Goal: Communication & Community: Answer question/provide support

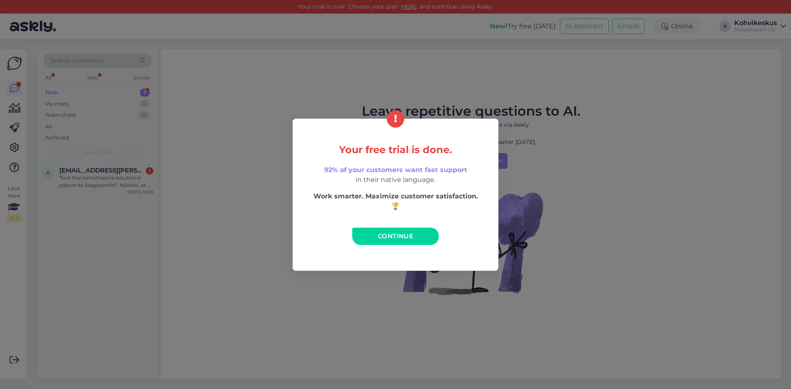
click at [372, 235] on link "Continue" at bounding box center [395, 236] width 86 height 17
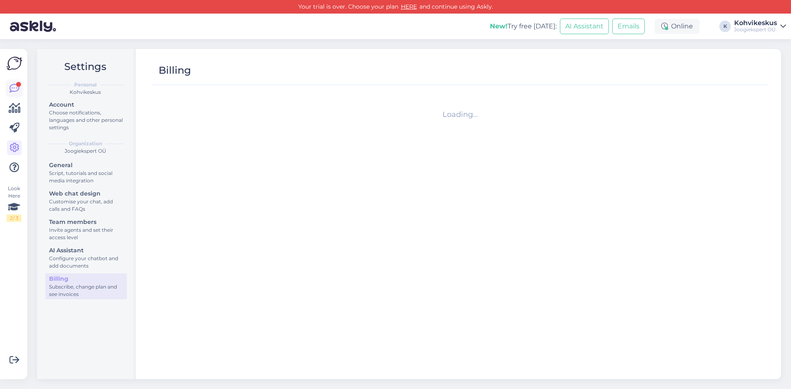
click at [19, 85] on div at bounding box center [18, 84] width 5 height 5
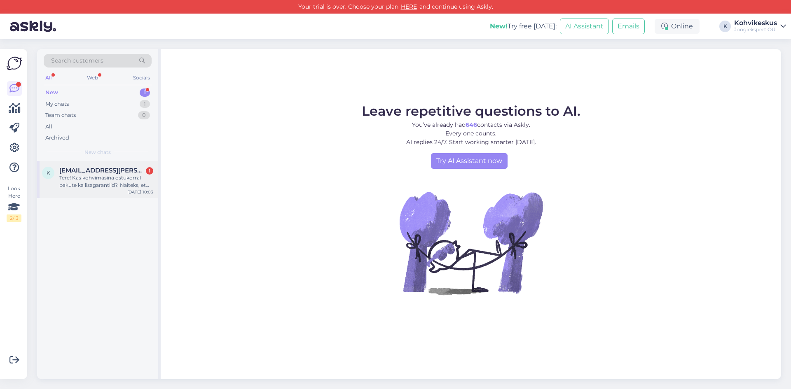
click at [122, 184] on div "Tere! Kas kohvimasina ostukorral pakute ka lisagarantiid?. Näiteks, et saan juu…" at bounding box center [106, 181] width 94 height 15
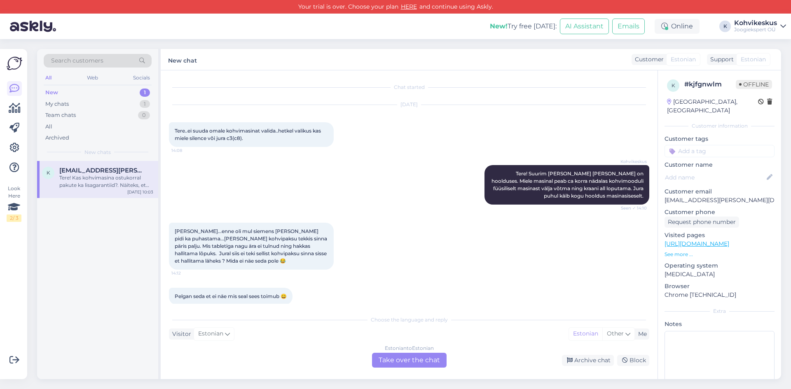
scroll to position [648, 0]
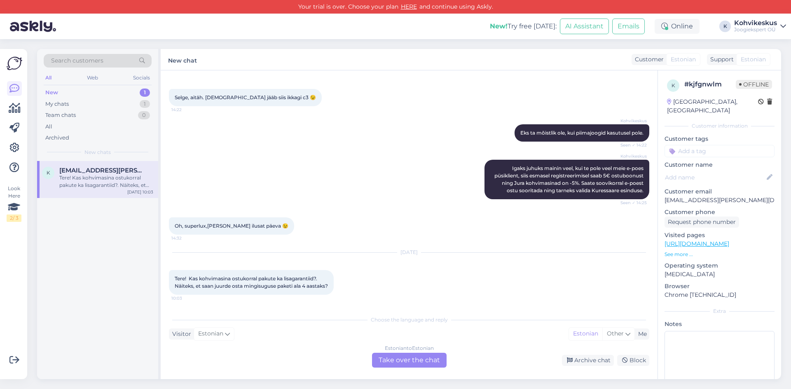
click at [423, 358] on div "Estonian to Estonian Take over the chat" at bounding box center [409, 360] width 75 height 15
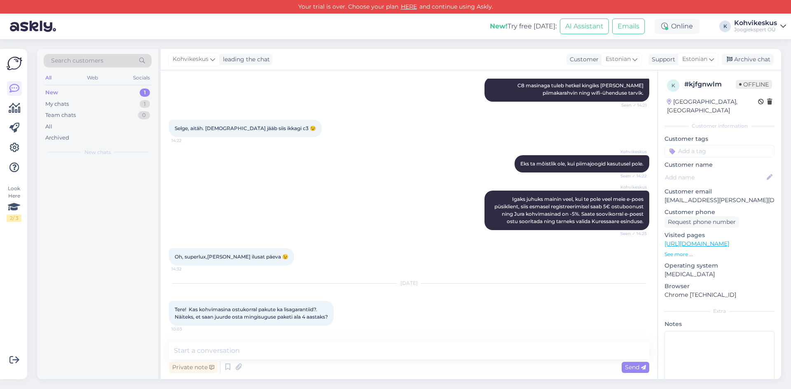
scroll to position [617, 0]
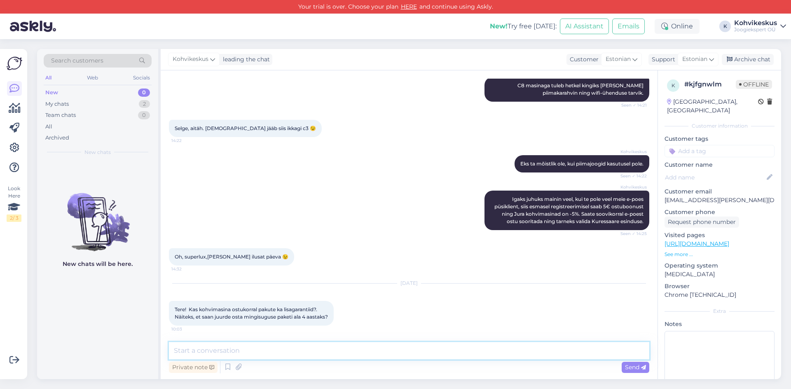
click at [283, 353] on textarea at bounding box center [409, 350] width 480 height 17
type textarea "Tere! Ei paku kahjuks lisagarantiid. Erakliendina ostes kohvimasina garantii 2 …"
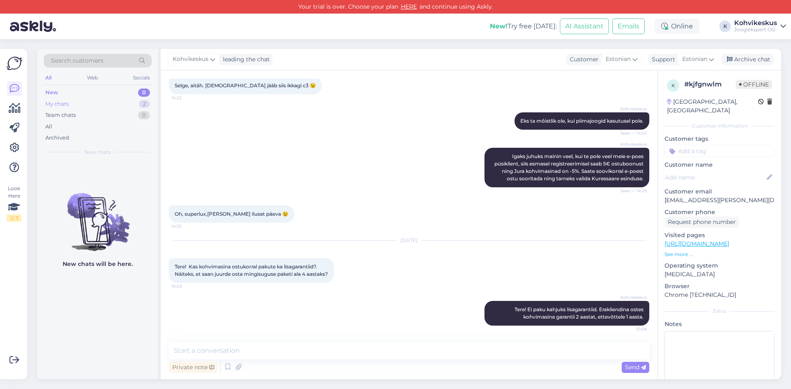
click at [85, 102] on div "My chats 2" at bounding box center [98, 104] width 108 height 12
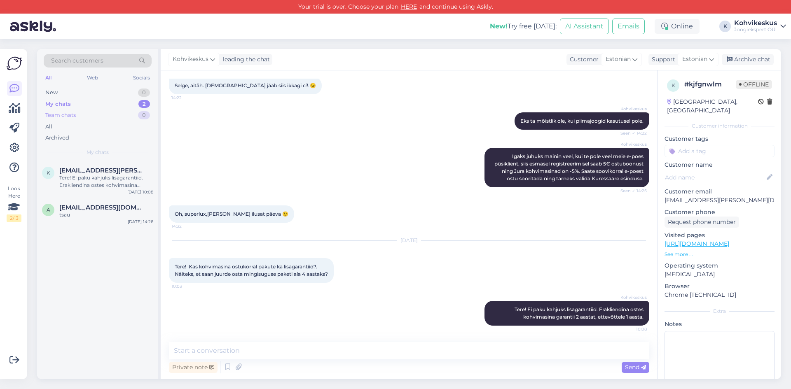
click at [84, 116] on div "Team chats 0" at bounding box center [98, 116] width 108 height 12
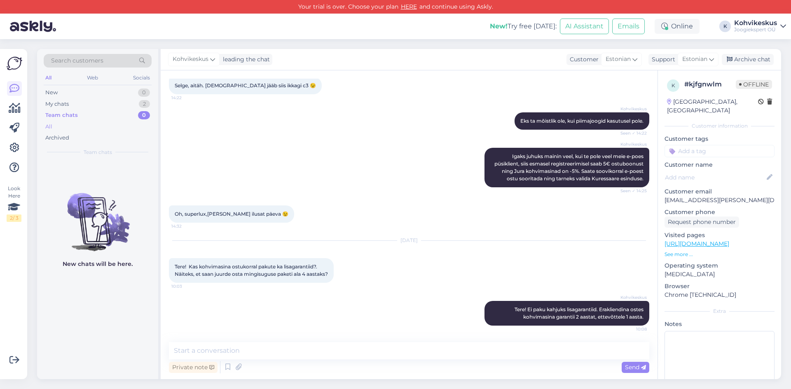
click at [84, 124] on div "All" at bounding box center [98, 127] width 108 height 12
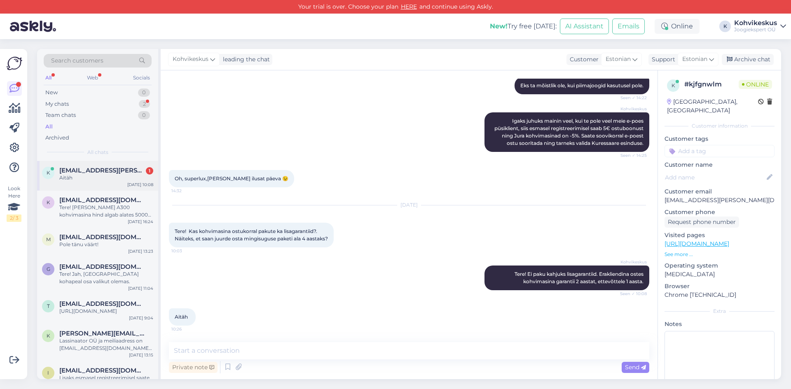
click at [85, 165] on div "K [EMAIL_ADDRESS][PERSON_NAME][DOMAIN_NAME] 1 Aitäh [DATE] 10:08" at bounding box center [97, 176] width 121 height 30
click at [298, 347] on textarea at bounding box center [409, 350] width 480 height 17
click at [439, 46] on div "Search customers All Web Socials New 0 My chats 2 Team chats 0 All Archived All…" at bounding box center [411, 214] width 758 height 350
